Goal: Task Accomplishment & Management: Complete application form

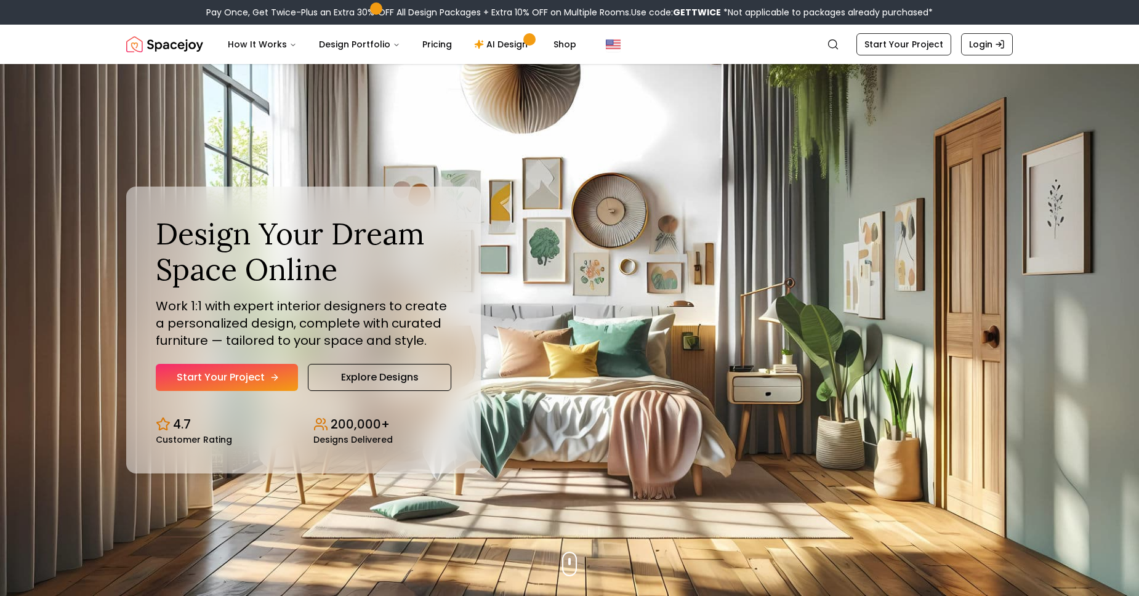
click at [260, 373] on link "Start Your Project" at bounding box center [227, 377] width 142 height 27
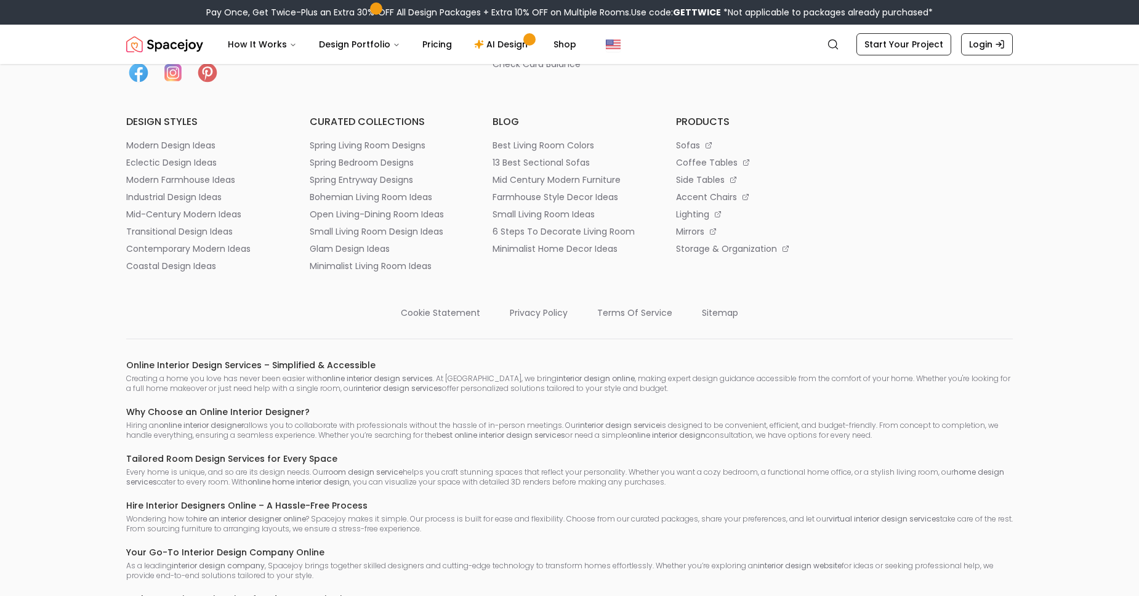
scroll to position [632, 0]
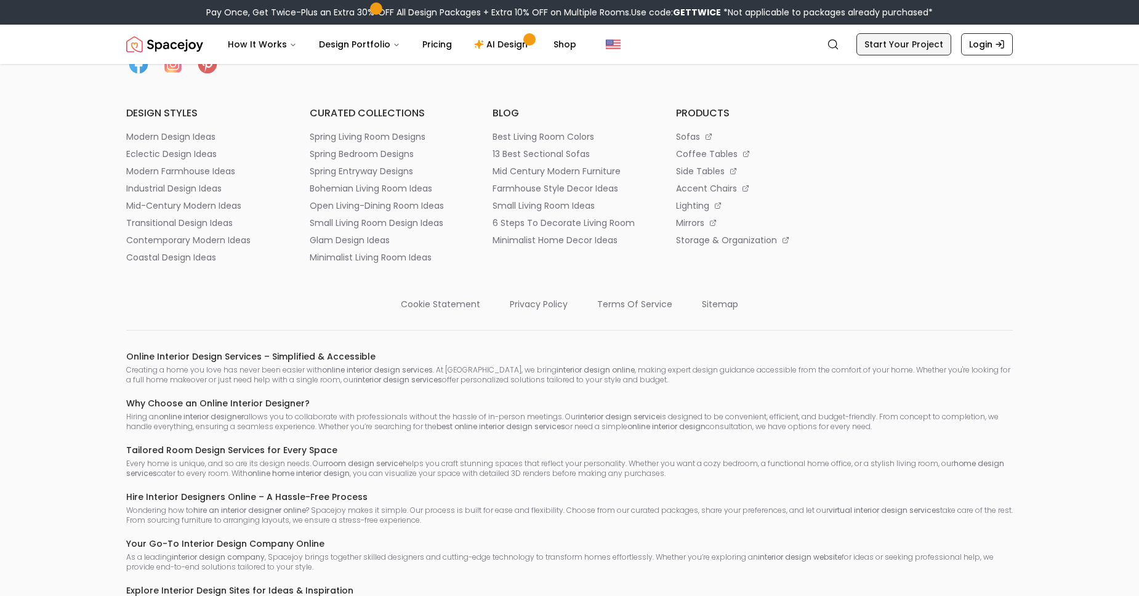
click at [889, 41] on link "Start Your Project" at bounding box center [903, 44] width 95 height 22
click at [889, 47] on link "Start Your Project" at bounding box center [903, 44] width 95 height 22
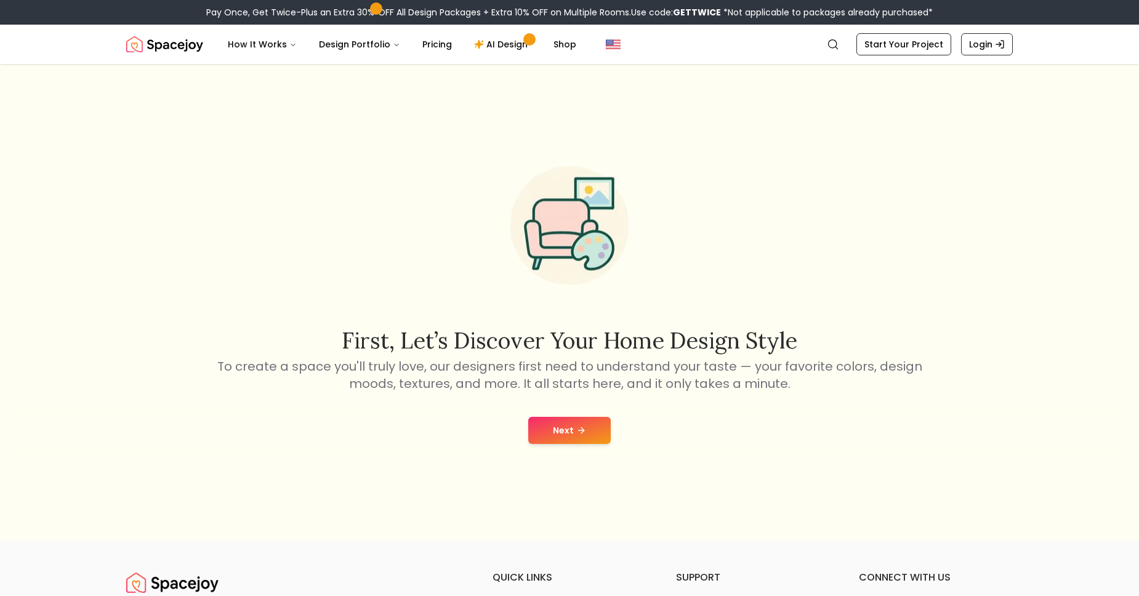
click at [570, 432] on button "Next" at bounding box center [569, 430] width 83 height 27
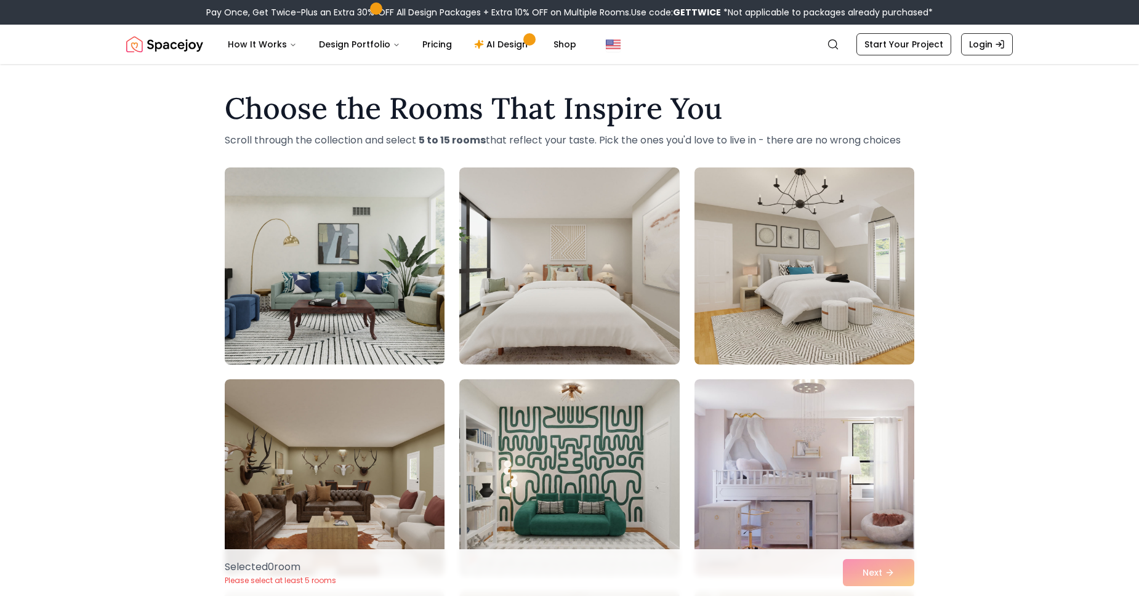
scroll to position [211, 0]
